Goal: Complete application form: Complete application form

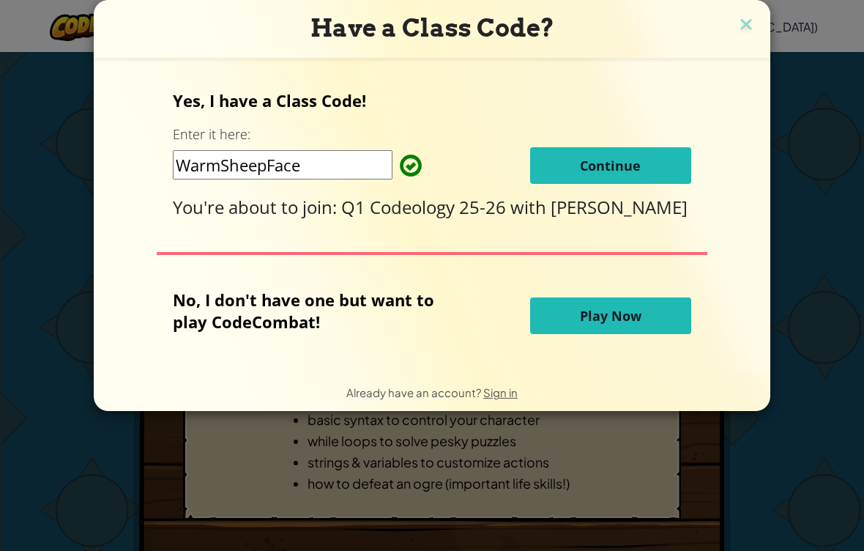
click at [651, 153] on button "Continue" at bounding box center [610, 165] width 161 height 37
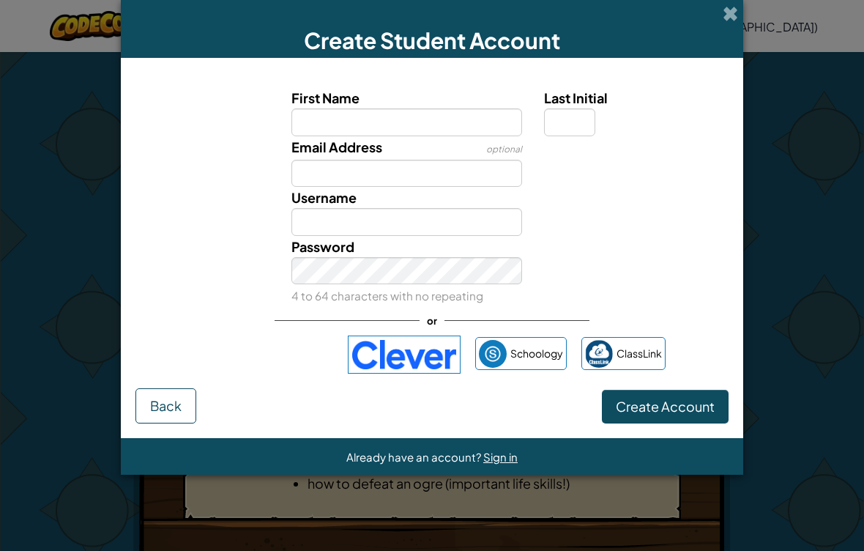
click at [424, 114] on input "First Name" at bounding box center [408, 122] width 232 height 28
click at [450, 132] on input "First Name" at bounding box center [408, 122] width 232 height 28
click at [404, 196] on div "Username" at bounding box center [407, 211] width 253 height 49
click at [429, 174] on input "Email Address" at bounding box center [408, 174] width 232 height 28
click at [434, 234] on input "Username" at bounding box center [408, 222] width 232 height 28
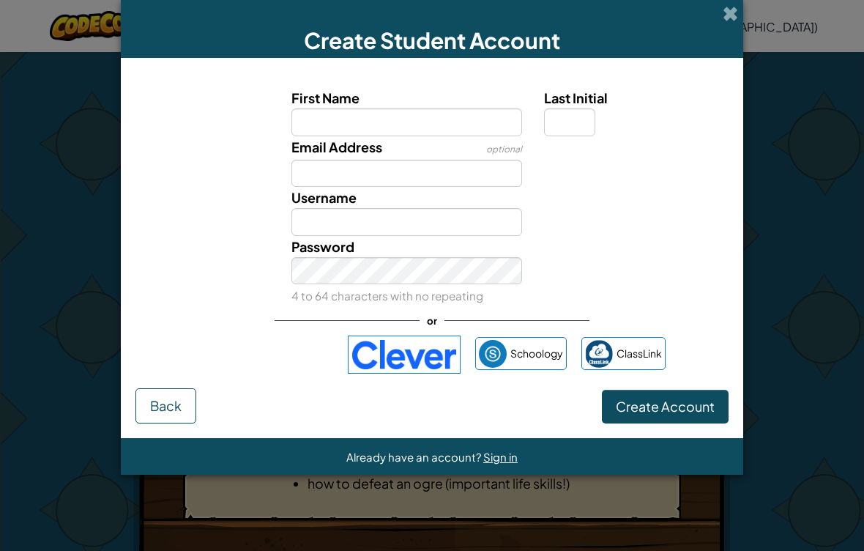
click at [568, 255] on div "Password 4 to 64 characters with no repeating" at bounding box center [432, 271] width 608 height 71
click at [241, 383] on div "First Name Last Initial Email Address optional Username Password 4 to 64 charac…" at bounding box center [432, 231] width 593 height 316
click at [271, 362] on div "Sign in with Google. Opens in new tab" at bounding box center [266, 354] width 135 height 32
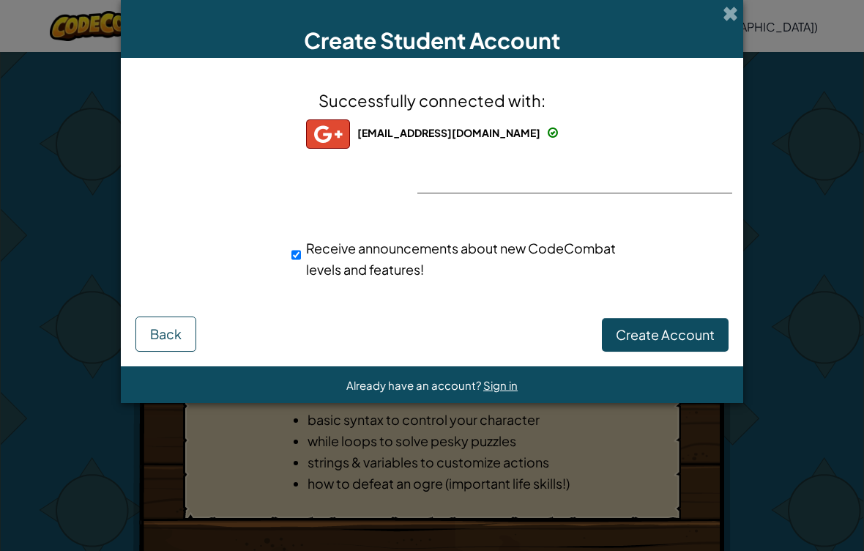
click at [716, 29] on div "Create Student Account" at bounding box center [432, 29] width 623 height 58
click at [731, 12] on span at bounding box center [730, 13] width 15 height 15
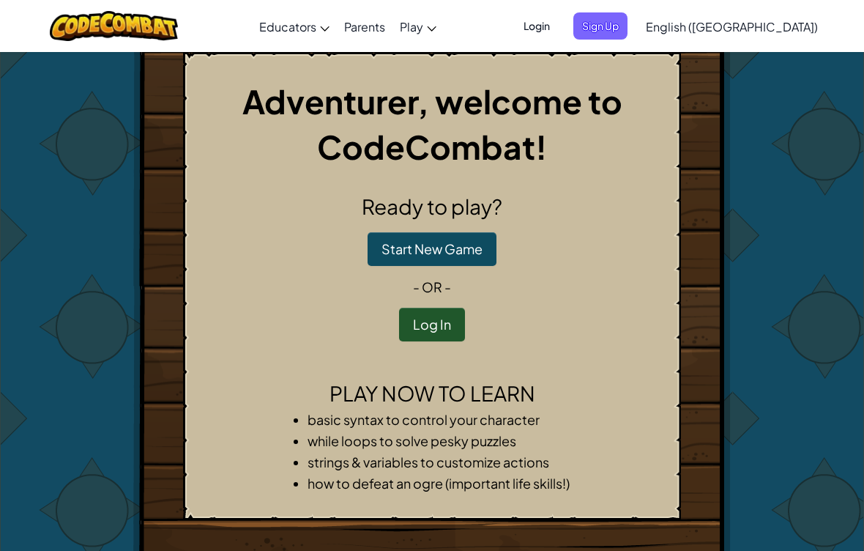
click at [427, 327] on button "Log In" at bounding box center [432, 325] width 66 height 34
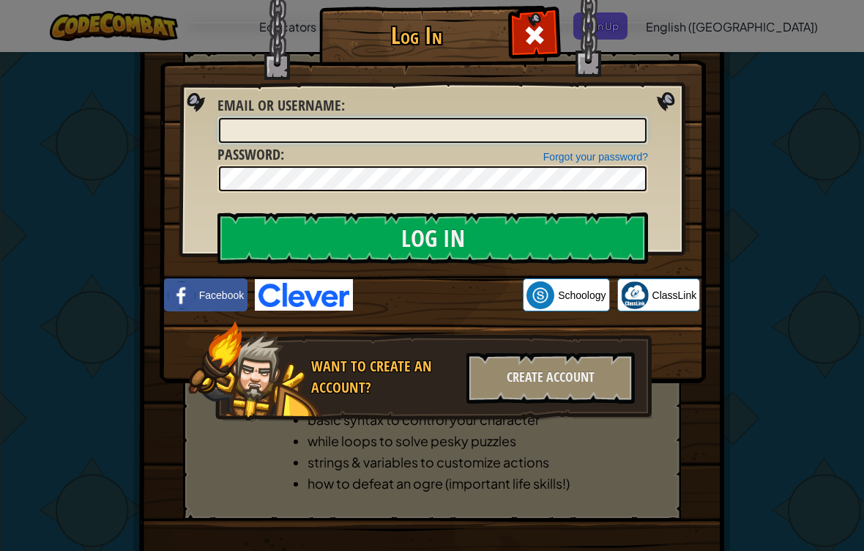
type input "RPSPZ32Z"
click at [433, 238] on input "Log In" at bounding box center [433, 237] width 431 height 51
